Goal: Entertainment & Leisure: Consume media (video, audio)

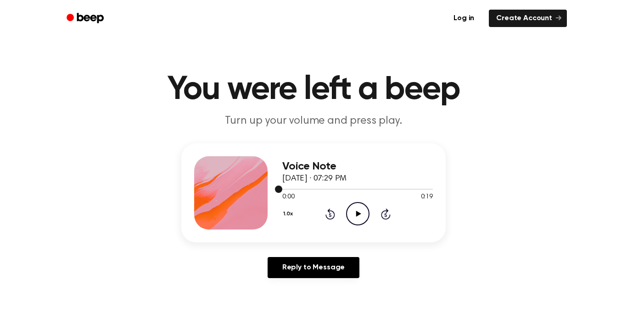
click at [357, 220] on icon "Play Audio" at bounding box center [357, 213] width 23 height 23
click at [357, 215] on icon at bounding box center [358, 214] width 5 height 6
click at [362, 215] on icon "Play Audio" at bounding box center [357, 213] width 23 height 23
click at [354, 206] on icon "Play Audio" at bounding box center [357, 213] width 23 height 23
click at [351, 220] on icon "Play Audio" at bounding box center [357, 213] width 23 height 23
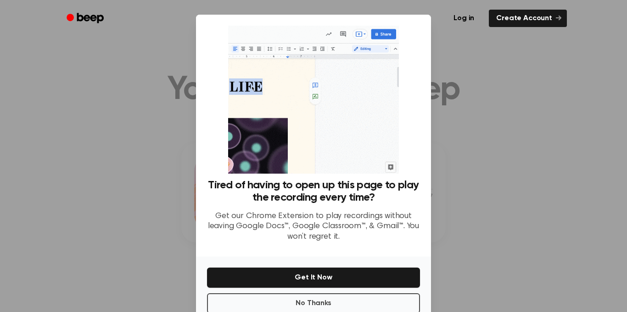
click at [461, 111] on div at bounding box center [313, 156] width 627 height 312
click at [312, 308] on button "No Thanks" at bounding box center [313, 304] width 213 height 20
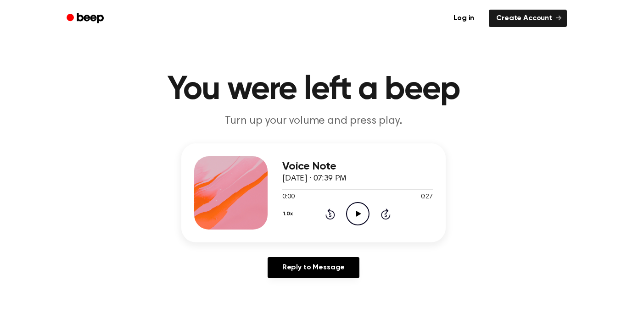
click at [360, 217] on icon "Play Audio" at bounding box center [357, 213] width 23 height 23
click at [359, 211] on icon "Play Audio" at bounding box center [357, 213] width 23 height 23
click at [357, 212] on icon at bounding box center [358, 214] width 5 height 6
click at [422, 186] on div "Voice Note [DATE] · 07:42 PM 0:20 0:20 Your browser does not support the [objec…" at bounding box center [357, 192] width 151 height 73
click at [284, 189] on div at bounding box center [357, 189] width 151 height 1
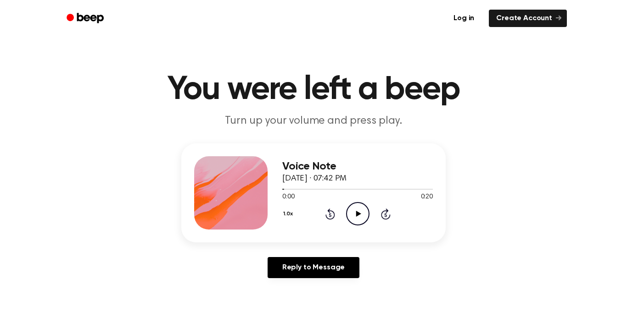
click at [358, 216] on icon "Play Audio" at bounding box center [357, 213] width 23 height 23
click at [361, 217] on icon "Play Audio" at bounding box center [357, 213] width 23 height 23
click at [282, 190] on div at bounding box center [357, 189] width 151 height 1
click at [353, 217] on icon "Play Audio" at bounding box center [357, 213] width 23 height 23
